Goal: Navigation & Orientation: Find specific page/section

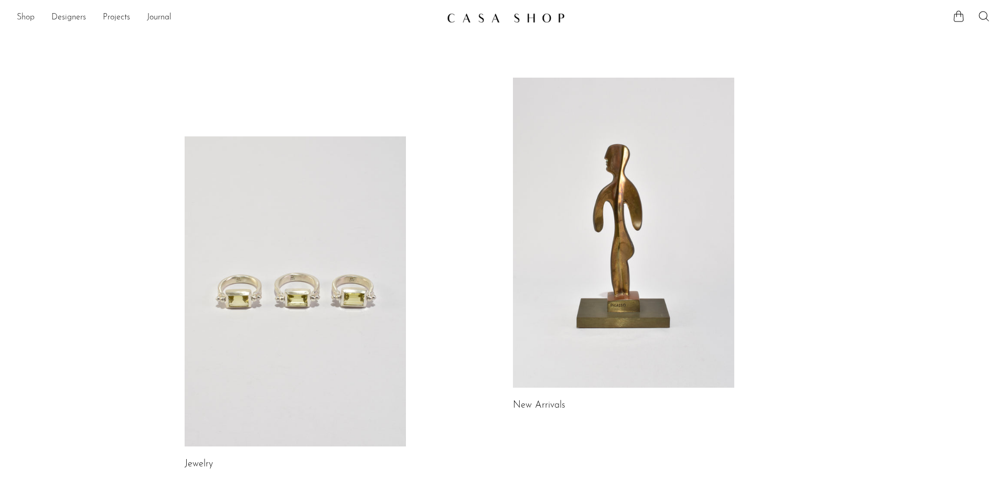
click at [30, 17] on link "Shop" at bounding box center [26, 18] width 18 height 14
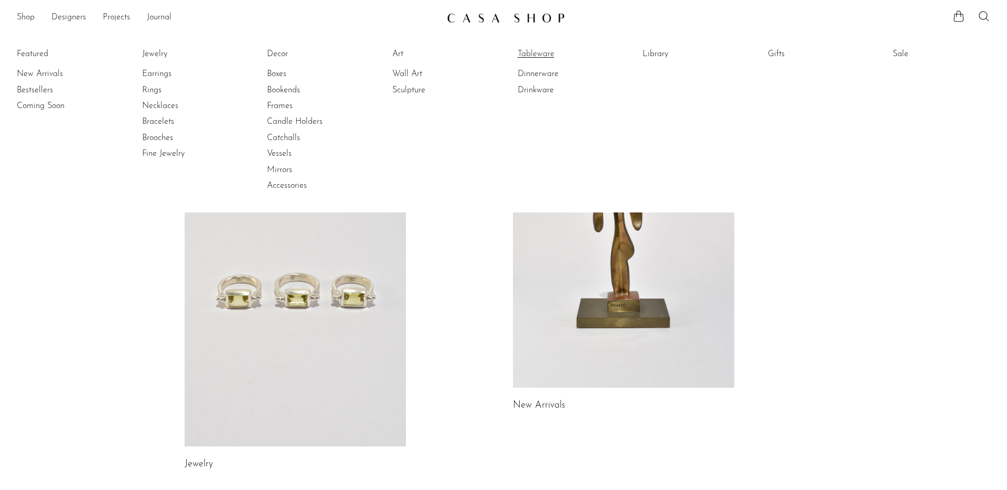
click at [538, 51] on link "Tableware" at bounding box center [557, 54] width 79 height 12
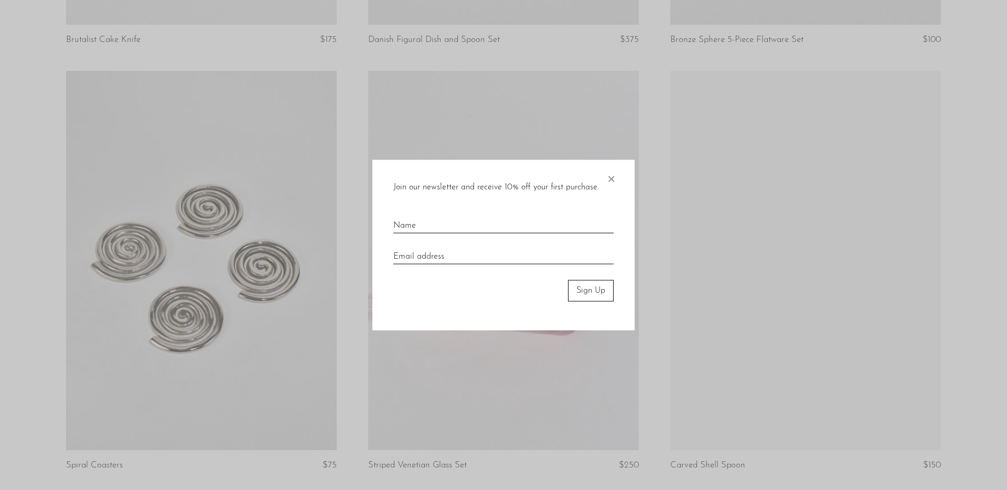
scroll to position [876, 0]
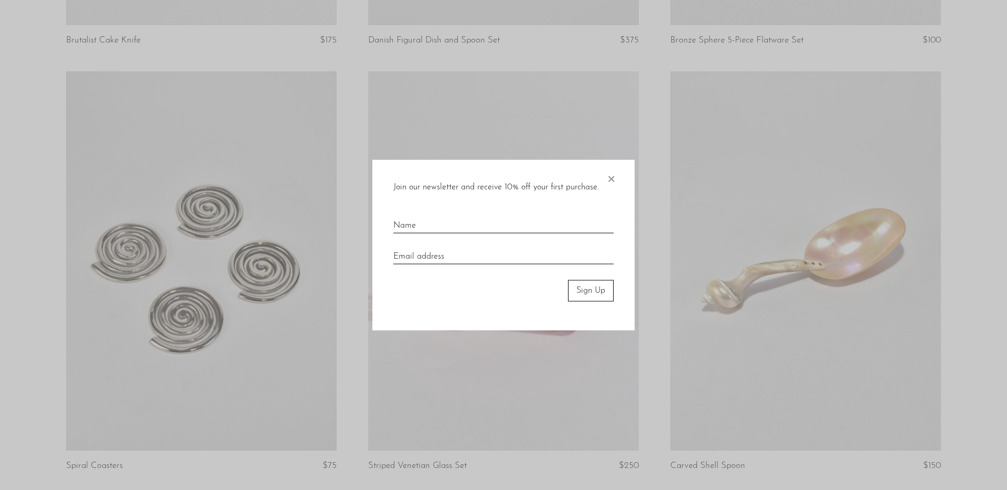
click at [614, 178] on span "×" at bounding box center [611, 177] width 10 height 34
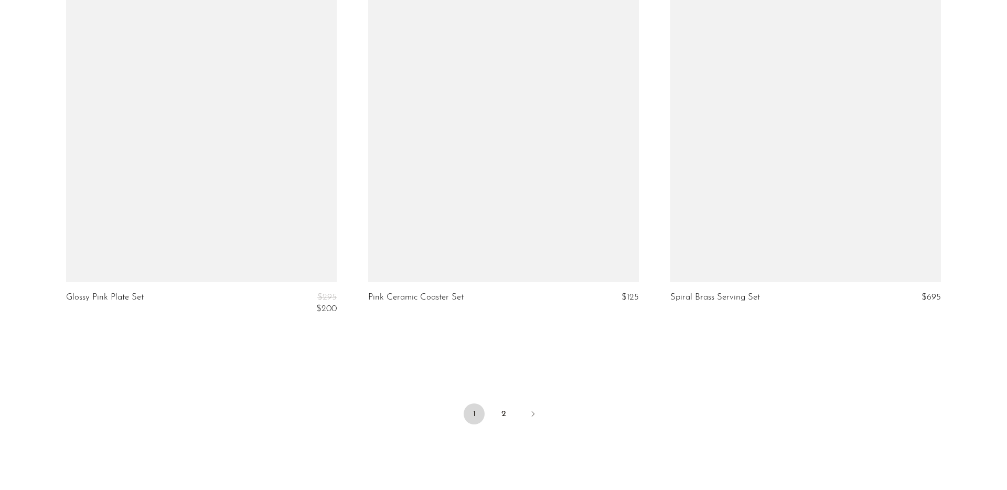
scroll to position [4966, 0]
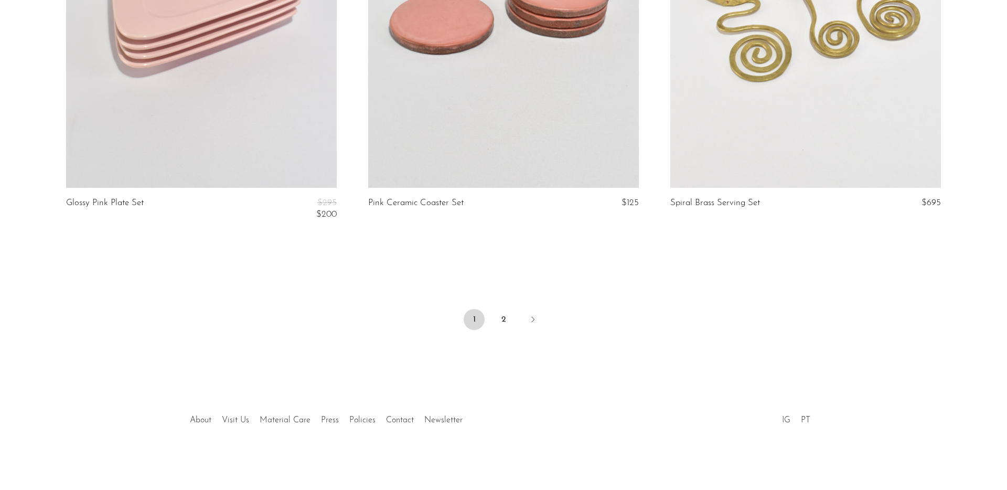
click at [504, 329] on li "2" at bounding box center [503, 320] width 21 height 23
click at [506, 312] on link "2" at bounding box center [503, 319] width 21 height 21
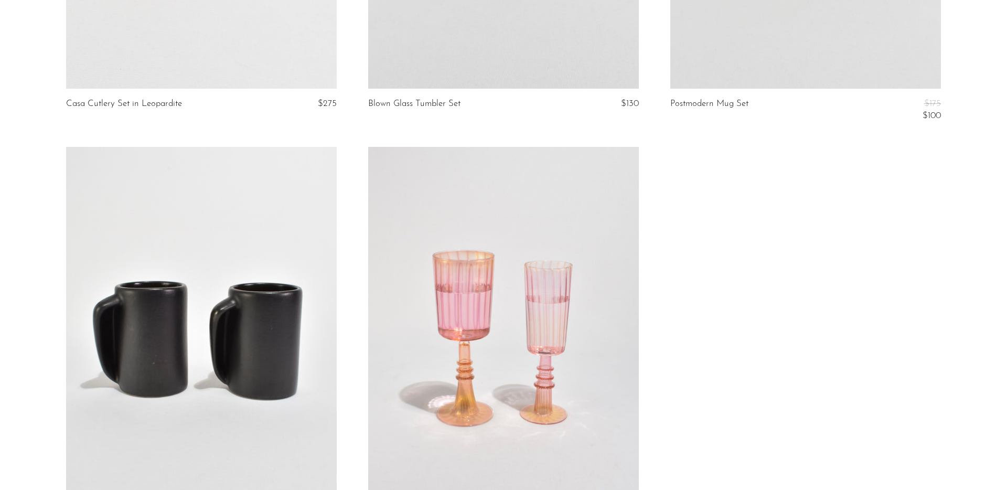
scroll to position [31, 0]
